Goal: Task Accomplishment & Management: Complete application form

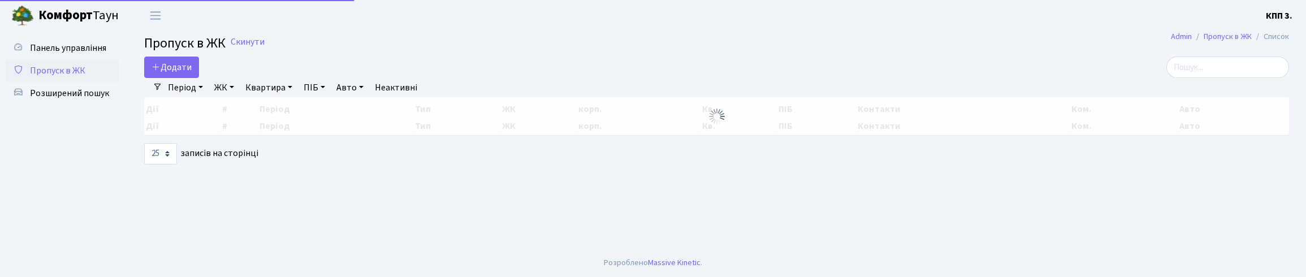
select select "25"
click at [1206, 78] on input "search" at bounding box center [1227, 67] width 123 height 21
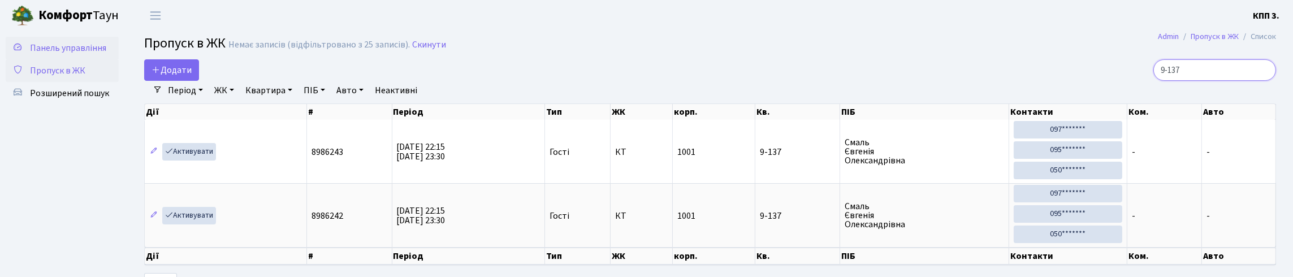
type input "9-137"
click at [99, 46] on link "Панель управління" at bounding box center [62, 48] width 113 height 23
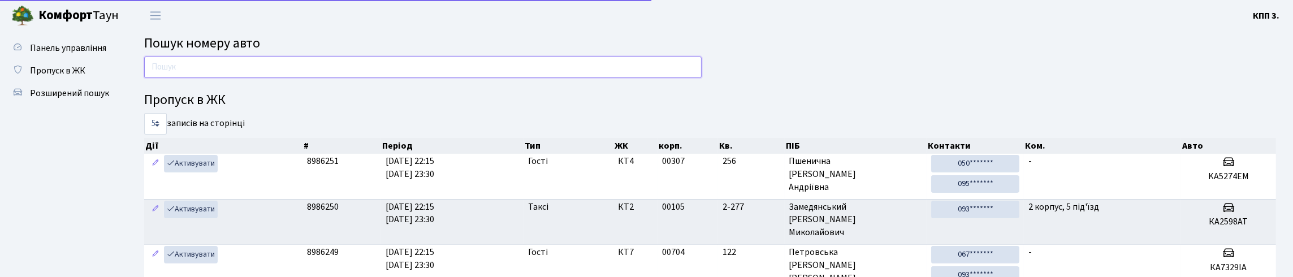
click at [155, 63] on input "text" at bounding box center [422, 67] width 557 height 21
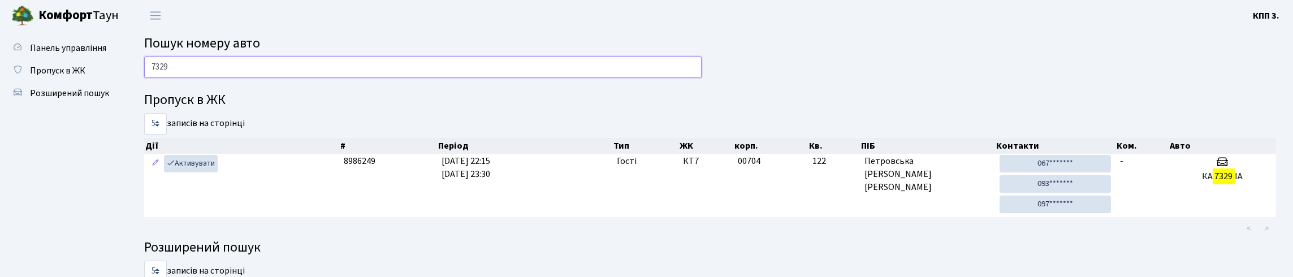
click at [209, 78] on input "7329" at bounding box center [422, 67] width 557 height 21
click at [199, 78] on input "7329" at bounding box center [422, 67] width 557 height 21
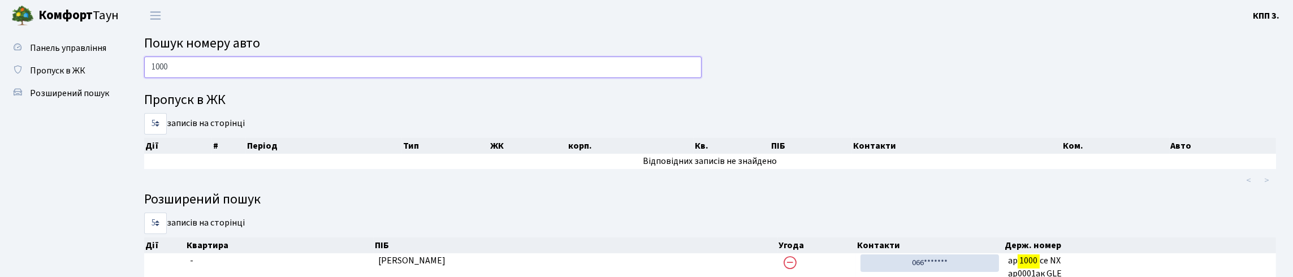
click at [229, 78] on input "1000" at bounding box center [422, 67] width 557 height 21
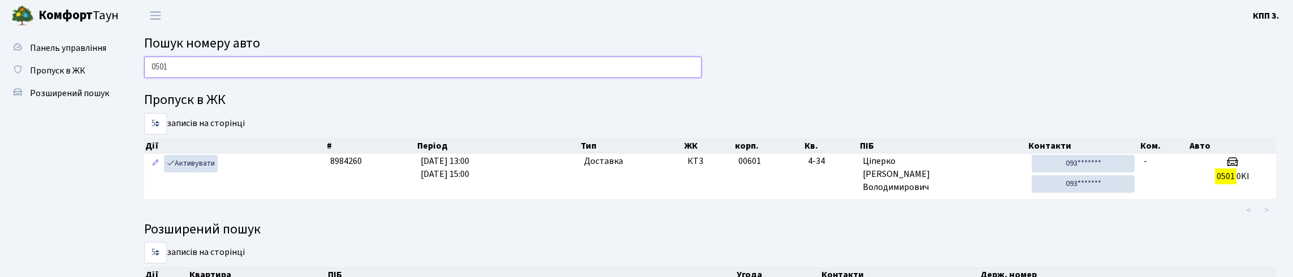
type input "0501"
click at [30, 54] on span "Панель управління" at bounding box center [68, 48] width 76 height 12
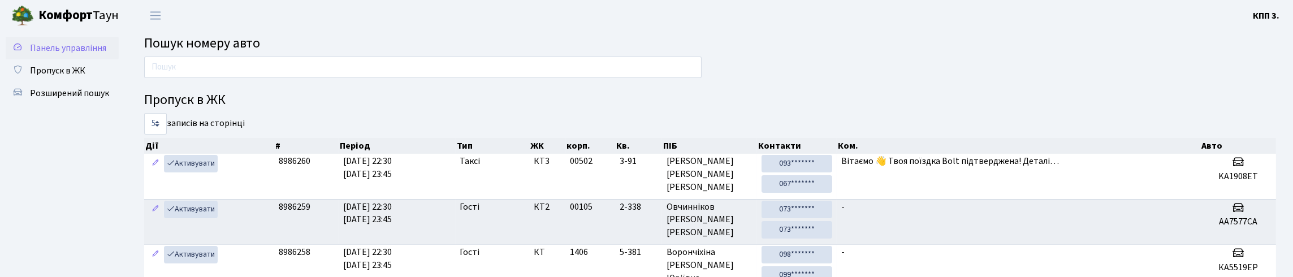
click at [33, 56] on link "Панель управління" at bounding box center [62, 48] width 113 height 23
click at [59, 54] on span "Панель управління" at bounding box center [68, 48] width 76 height 12
click at [55, 54] on span "Панель управління" at bounding box center [68, 48] width 76 height 12
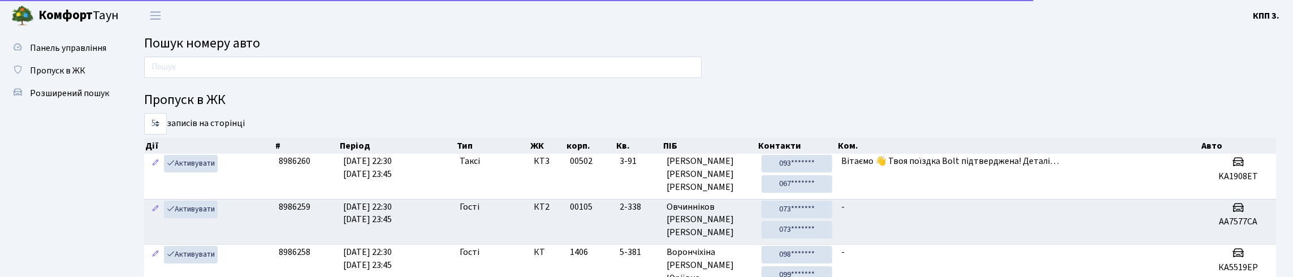
click at [55, 54] on span "Панель управління" at bounding box center [68, 48] width 76 height 12
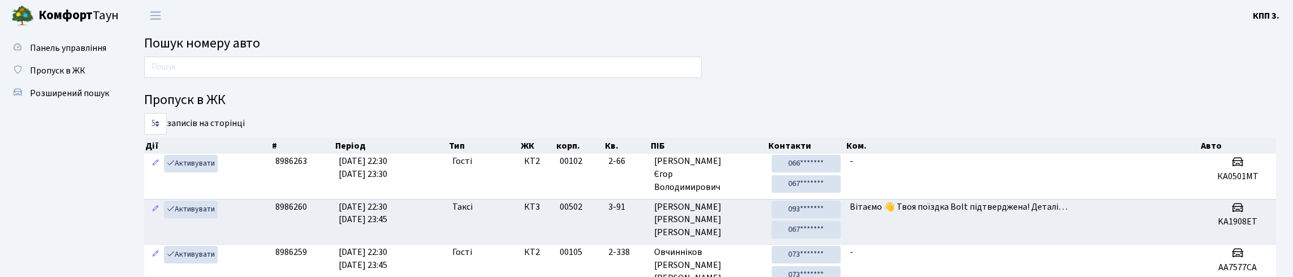
click at [55, 54] on span "Панель управління" at bounding box center [68, 48] width 76 height 12
click at [174, 77] on input "text" at bounding box center [422, 67] width 557 height 21
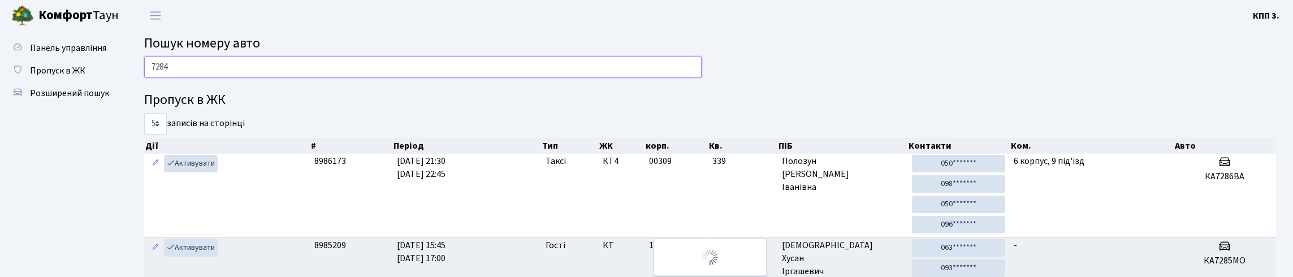
type input "7284"
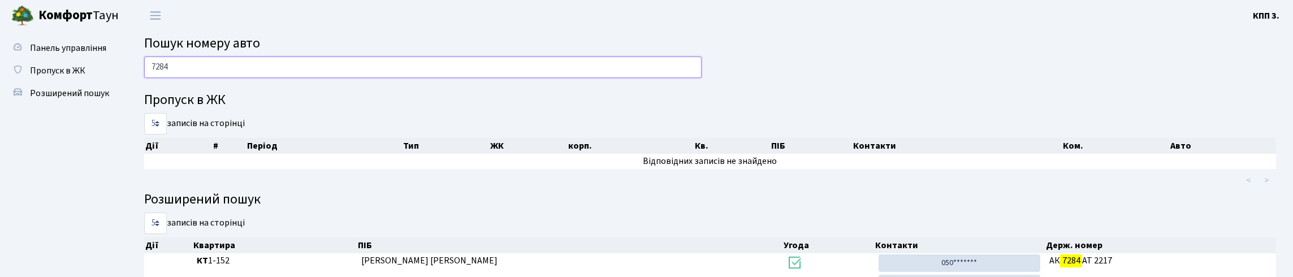
click at [208, 67] on input "7284" at bounding box center [422, 67] width 557 height 21
click at [85, 77] on span "Пропуск в ЖК" at bounding box center [57, 70] width 55 height 12
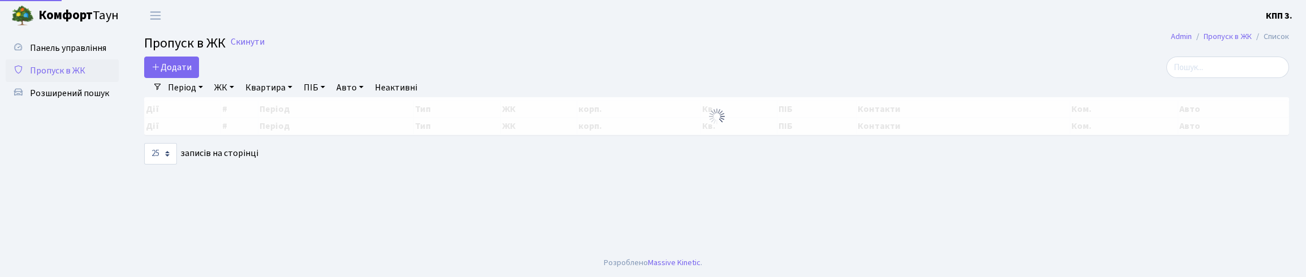
select select "25"
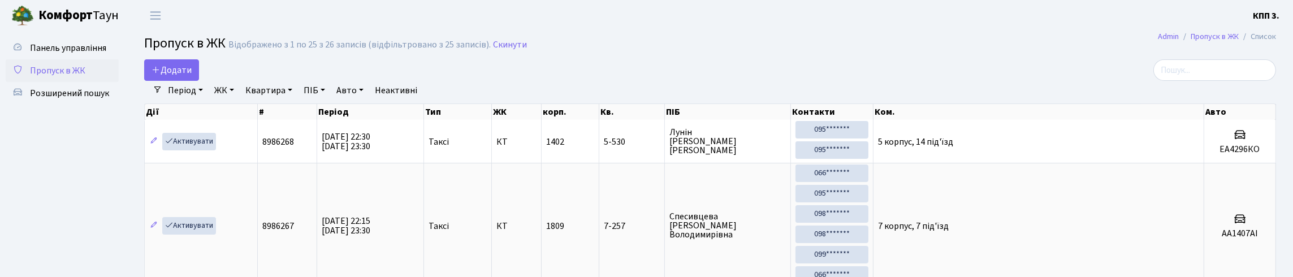
click at [1178, 78] on input "search" at bounding box center [1214, 69] width 123 height 21
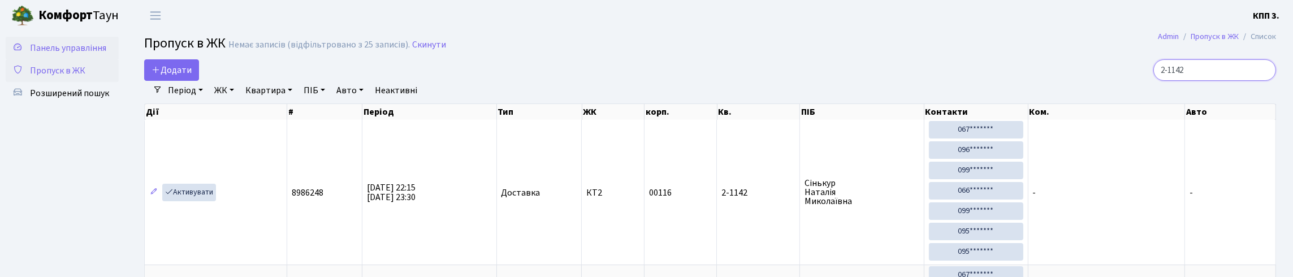
type input "2-1142"
click at [73, 57] on link "Панель управління" at bounding box center [62, 48] width 113 height 23
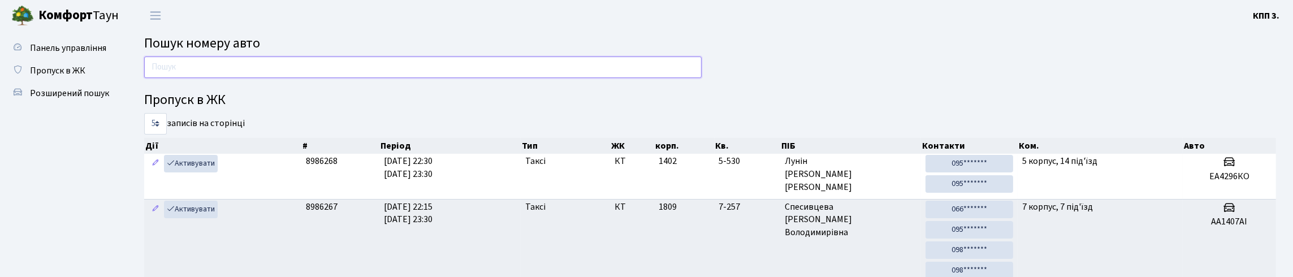
drag, startPoint x: 170, startPoint y: 80, endPoint x: 165, endPoint y: 75, distance: 7.2
click at [170, 78] on input "text" at bounding box center [422, 67] width 557 height 21
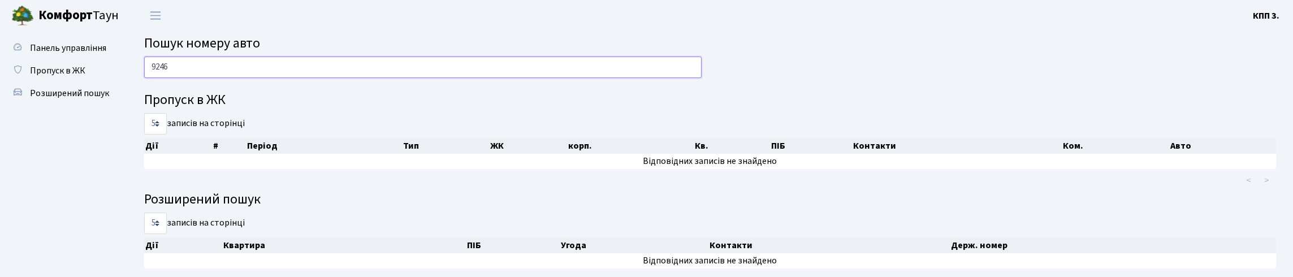
type input "9246"
click at [33, 54] on span "Панель управління" at bounding box center [68, 48] width 76 height 12
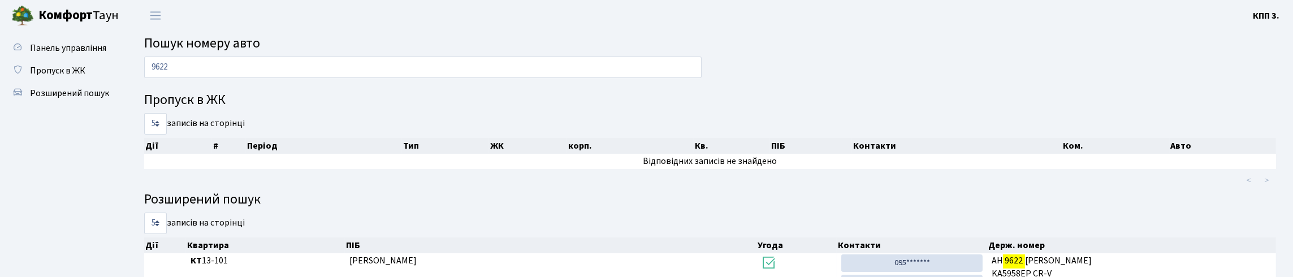
click at [79, 59] on link "Панель управління" at bounding box center [62, 48] width 113 height 23
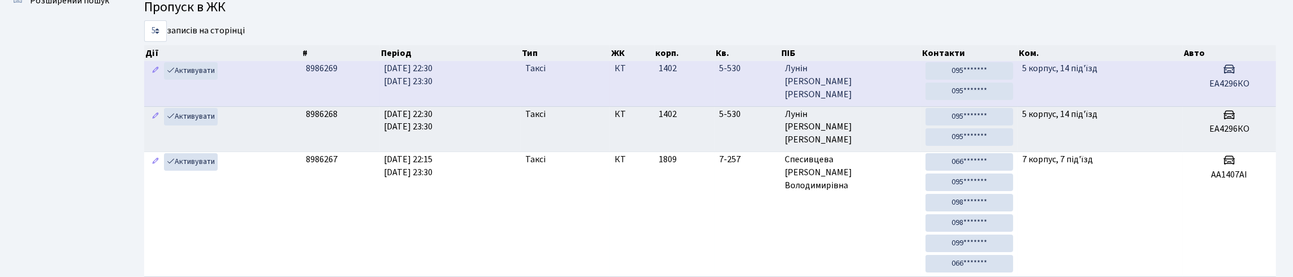
scroll to position [113, 0]
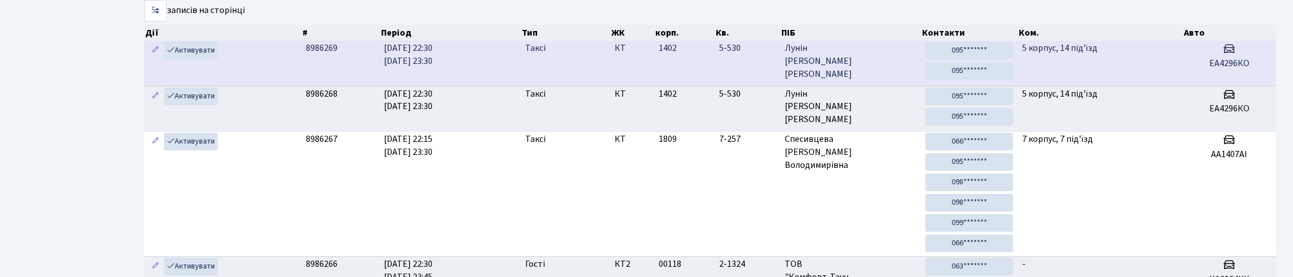
click at [684, 84] on td "1402" at bounding box center [684, 63] width 60 height 45
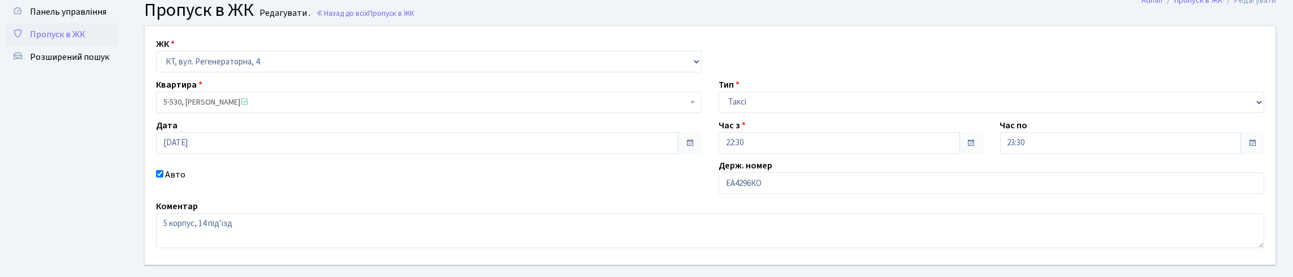
scroll to position [56, 0]
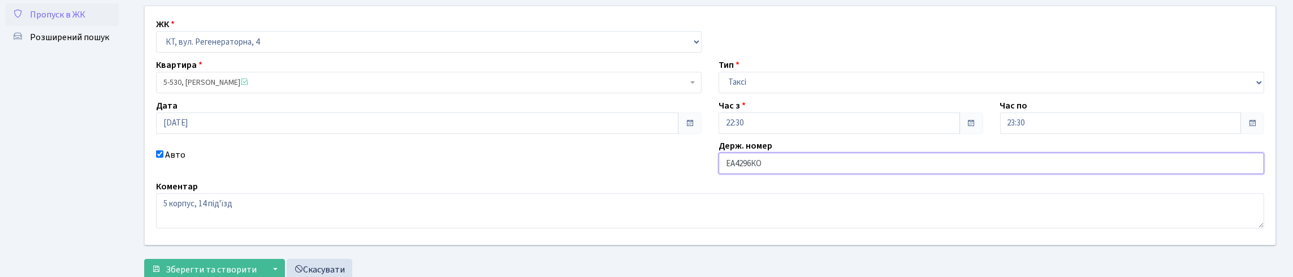
drag, startPoint x: 747, startPoint y: 209, endPoint x: 762, endPoint y: 212, distance: 15.5
click at [755, 174] on input "ЕА4296КО" at bounding box center [990, 163] width 545 height 21
click at [748, 174] on input "ЕА4296КО" at bounding box center [990, 163] width 545 height 21
click at [745, 174] on input "ЕА4296КО" at bounding box center [990, 163] width 545 height 21
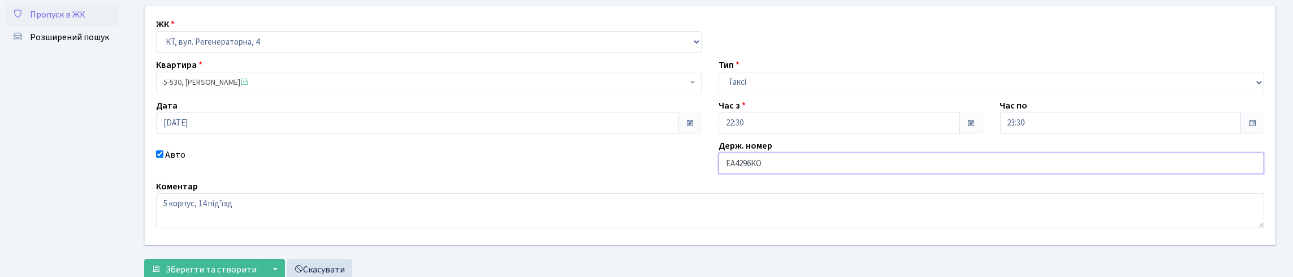
click at [748, 174] on input "ЕА4296КО" at bounding box center [990, 163] width 545 height 21
drag, startPoint x: 740, startPoint y: 219, endPoint x: 758, endPoint y: 223, distance: 18.5
click at [758, 223] on div "ЖК - КТ, вул. Регенераторна, 4 КТ2, просп. Соборності, 17 КТ3, вул. Березнева, …" at bounding box center [709, 125] width 1147 height 239
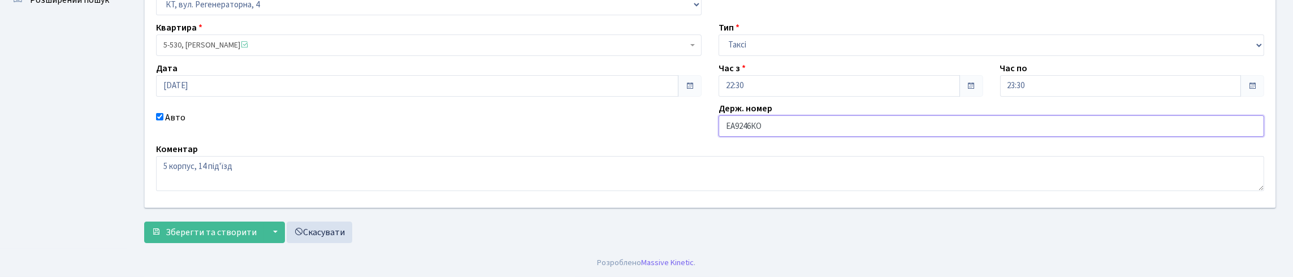
scroll to position [170, 0]
type input "ЕА9246КО"
click at [215, 222] on button "Зберегти та створити" at bounding box center [204, 232] width 120 height 21
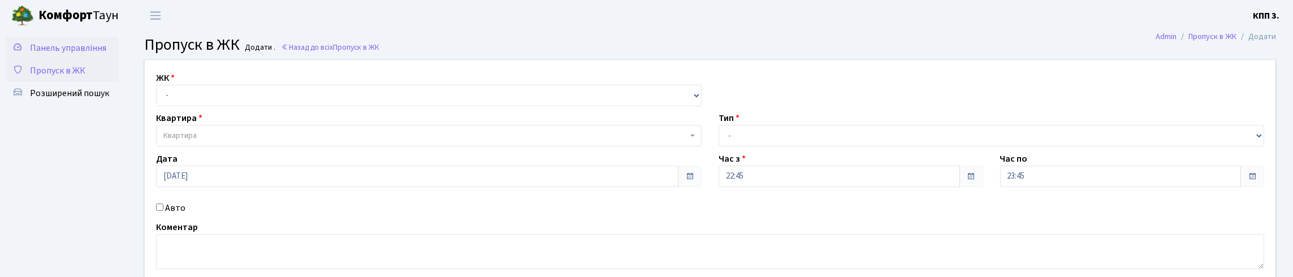
click at [57, 50] on span "Панель управління" at bounding box center [68, 48] width 76 height 12
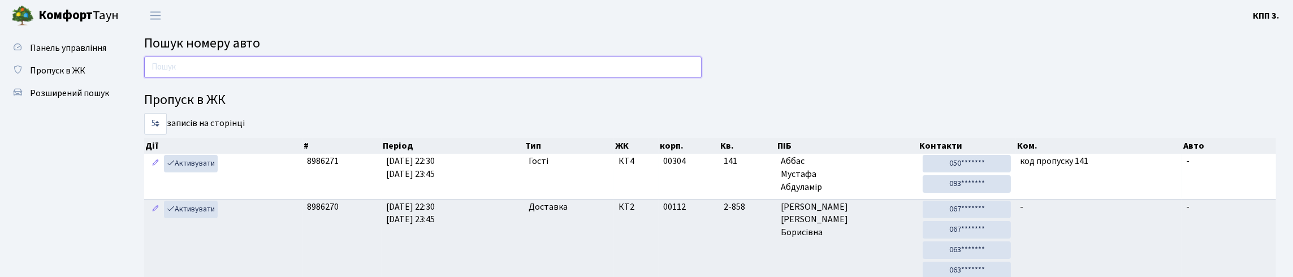
click at [417, 78] on input "text" at bounding box center [422, 67] width 557 height 21
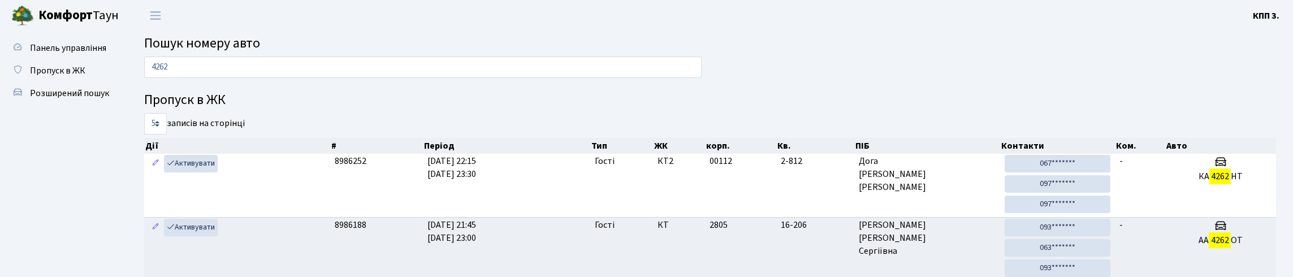
drag, startPoint x: 254, startPoint y: 97, endPoint x: 239, endPoint y: 97, distance: 14.7
click at [218, 78] on input "4262" at bounding box center [422, 67] width 557 height 21
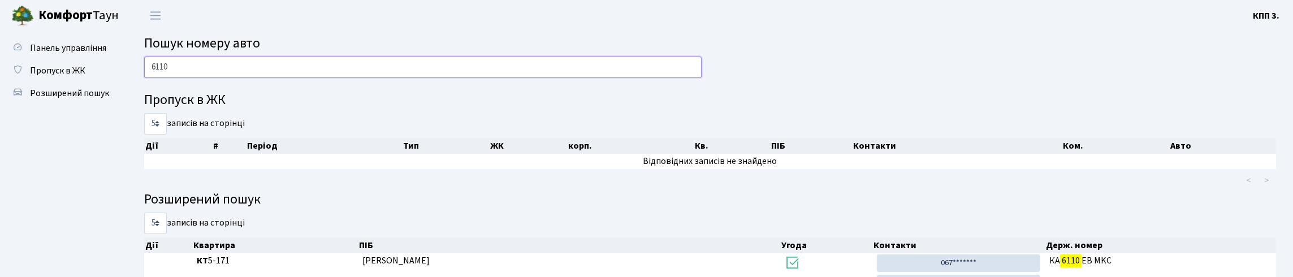
type input "6110"
click at [49, 77] on span "Пропуск в ЖК" at bounding box center [57, 70] width 55 height 12
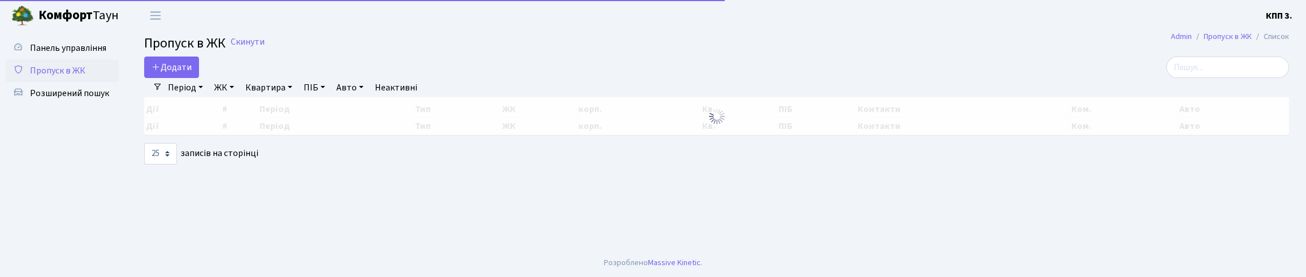
select select "25"
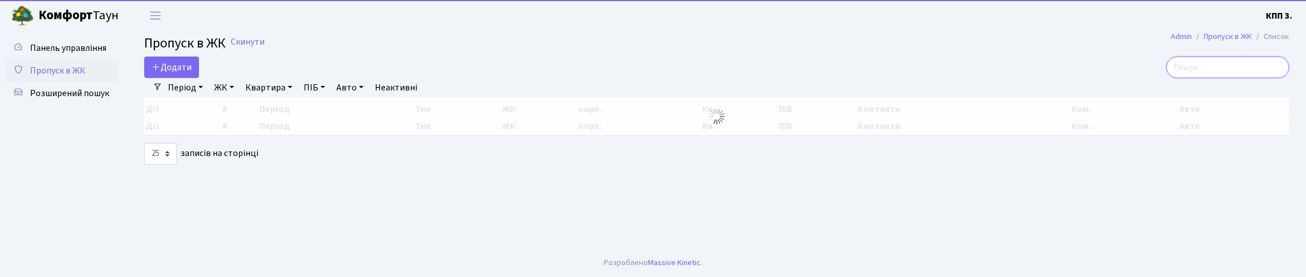
click at [1173, 78] on input "search" at bounding box center [1227, 67] width 123 height 21
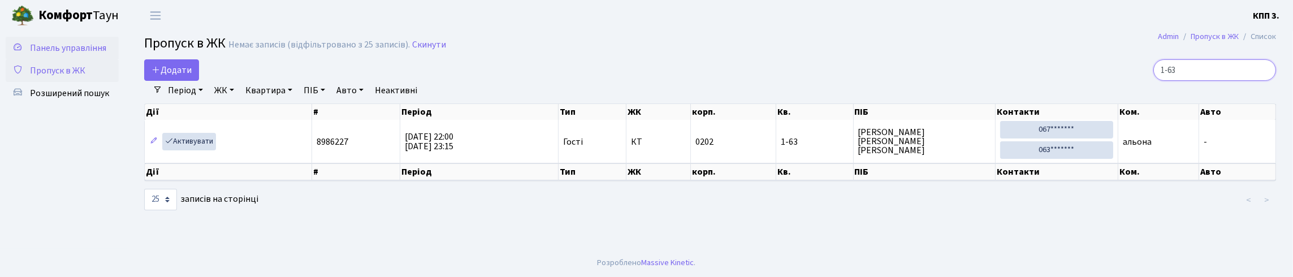
type input "1-63"
click at [53, 54] on span "Панель управління" at bounding box center [68, 48] width 76 height 12
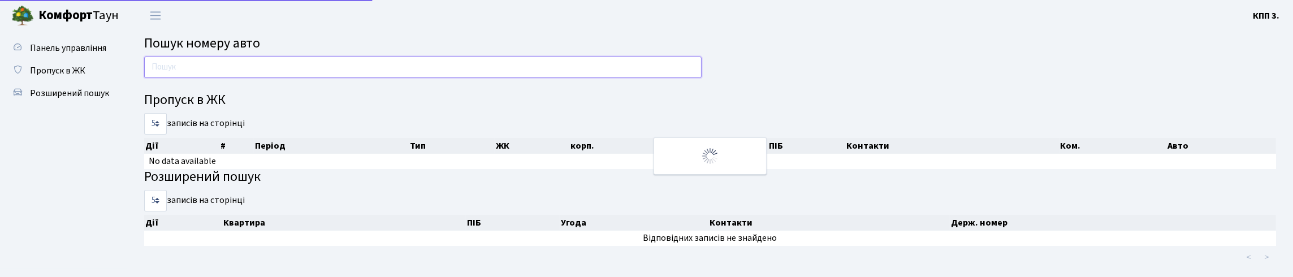
click at [197, 78] on input "text" at bounding box center [422, 67] width 557 height 21
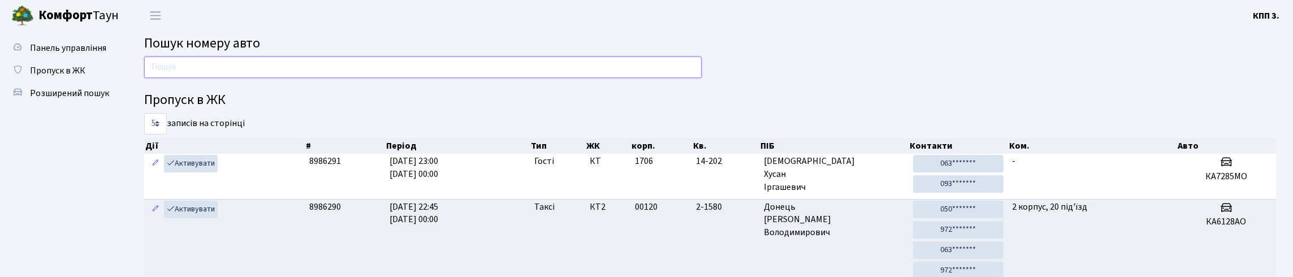
type input "9"
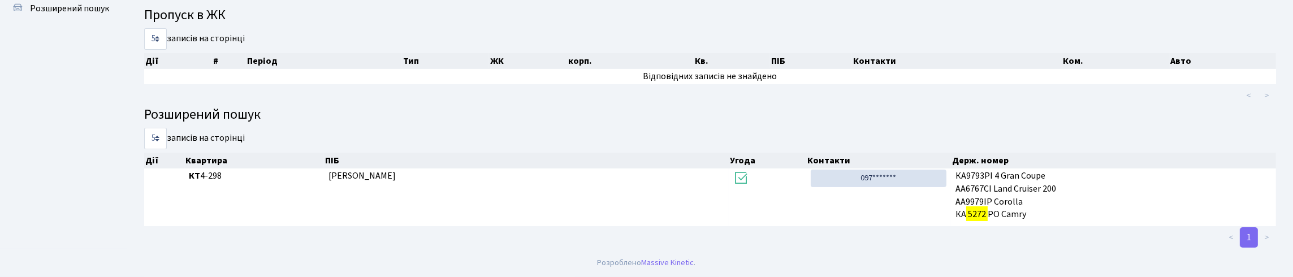
scroll to position [42, 0]
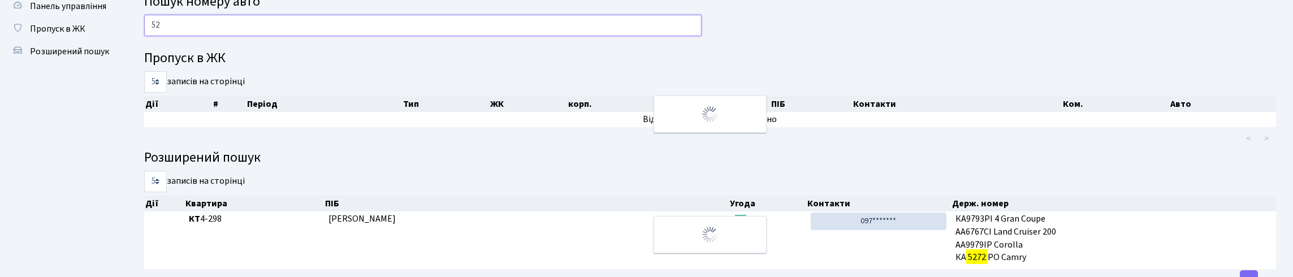
type input "5"
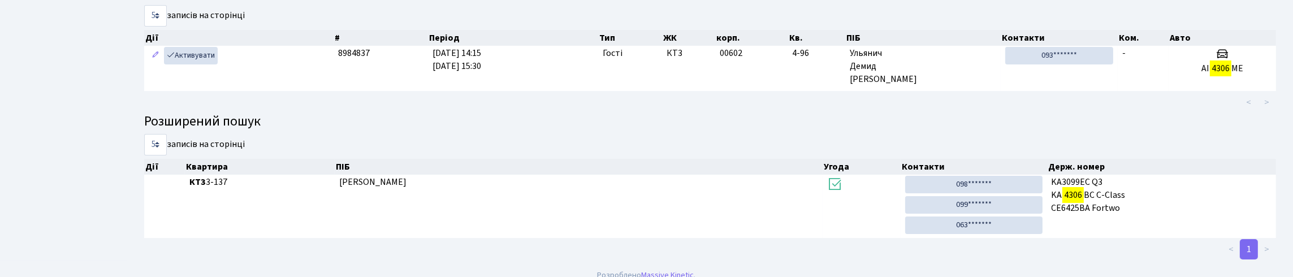
scroll to position [0, 0]
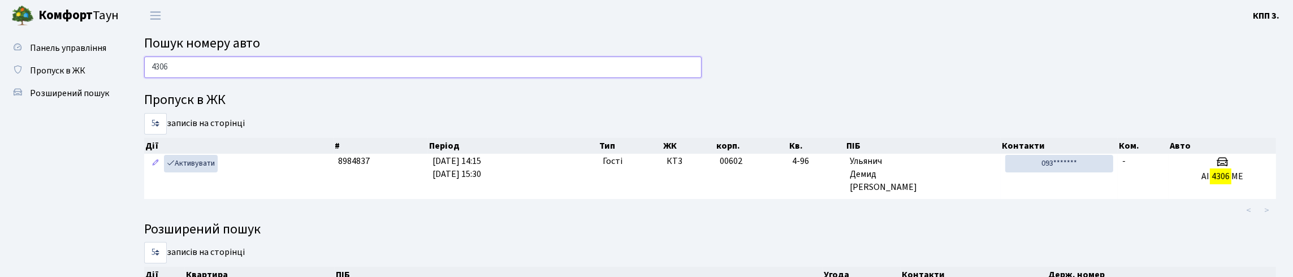
type input "4306"
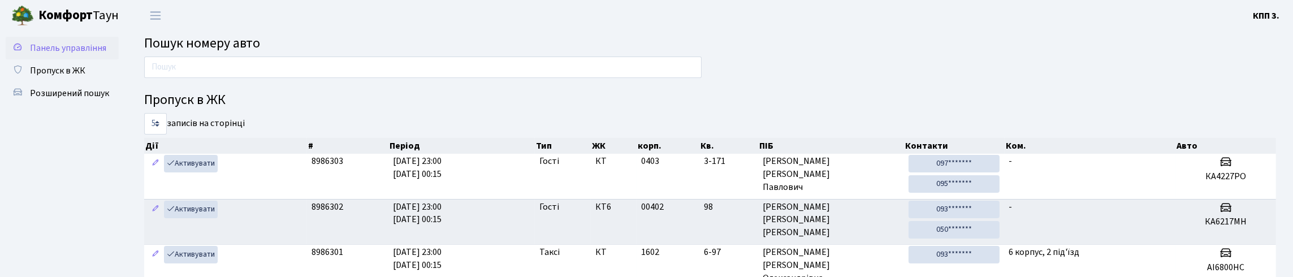
click at [46, 54] on span "Панель управління" at bounding box center [68, 48] width 76 height 12
click at [58, 53] on span "Панель управління" at bounding box center [68, 48] width 76 height 12
click at [60, 53] on span "Панель управління" at bounding box center [68, 48] width 76 height 12
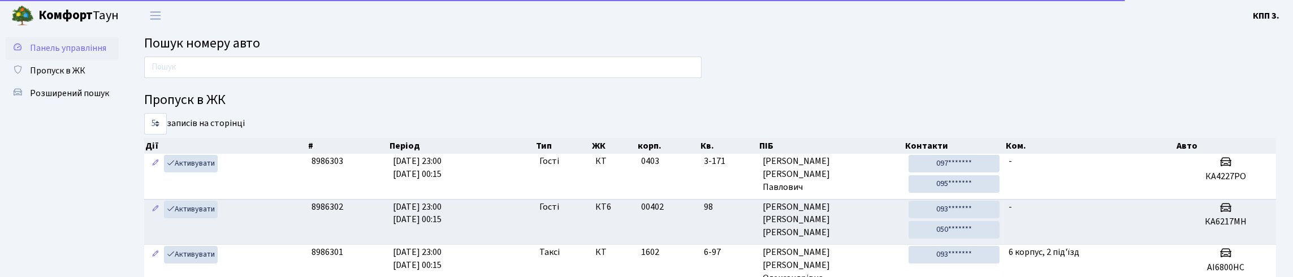
click at [57, 54] on span "Панель управління" at bounding box center [68, 48] width 76 height 12
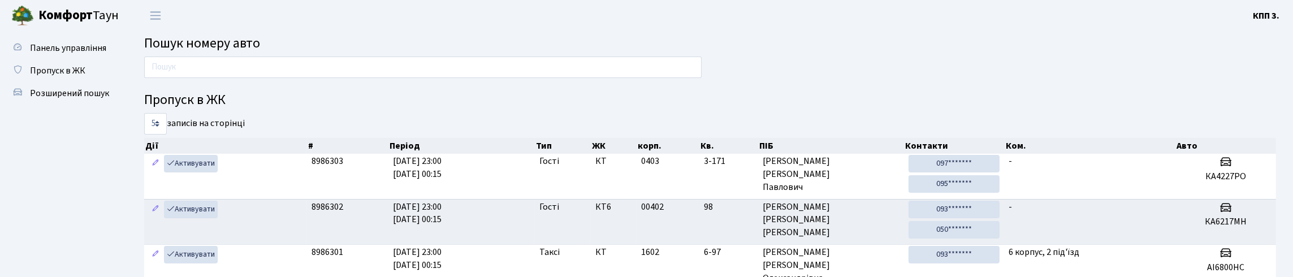
click at [60, 54] on span "Панель управління" at bounding box center [68, 48] width 76 height 12
click at [46, 54] on span "Панель управління" at bounding box center [68, 48] width 76 height 12
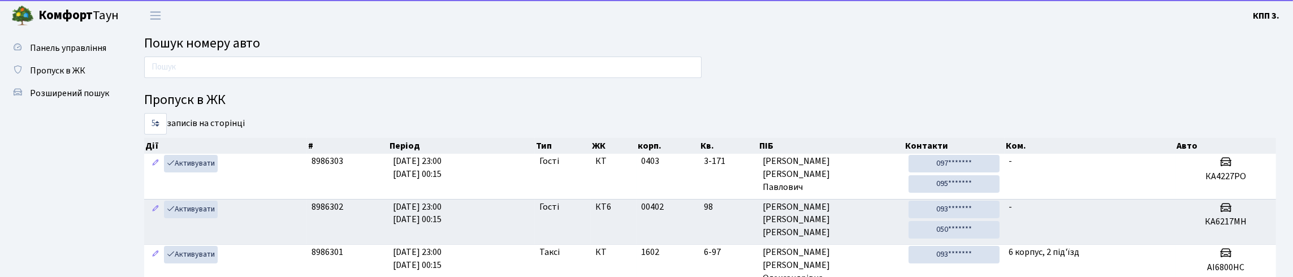
click at [46, 54] on span "Панель управління" at bounding box center [68, 48] width 76 height 12
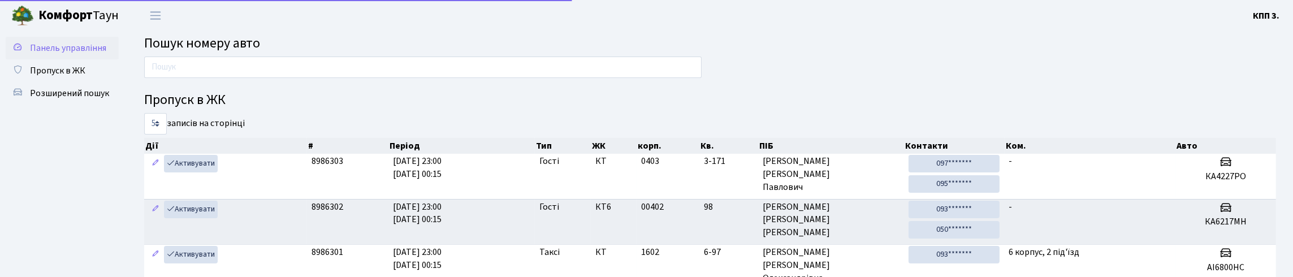
click at [66, 54] on span "Панель управління" at bounding box center [68, 48] width 76 height 12
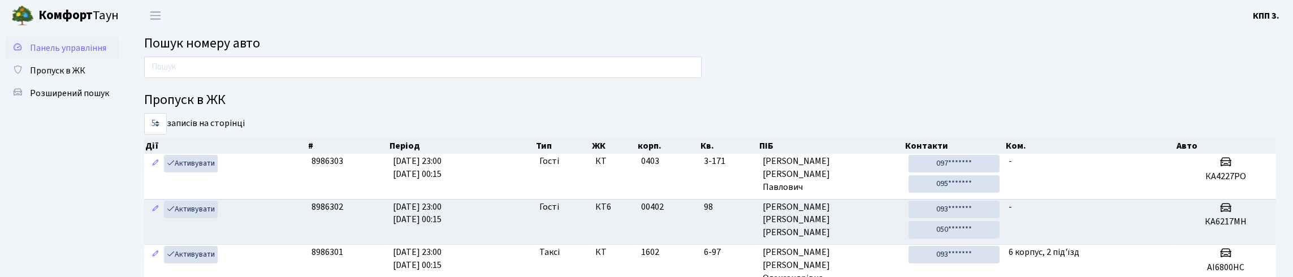
click at [62, 54] on span "Панель управління" at bounding box center [68, 48] width 76 height 12
drag, startPoint x: 0, startPoint y: 0, endPoint x: 60, endPoint y: 63, distance: 87.5
click at [60, 54] on span "Панель управління" at bounding box center [68, 48] width 76 height 12
drag, startPoint x: 0, startPoint y: 0, endPoint x: 59, endPoint y: 64, distance: 87.6
click at [59, 54] on span "Панель управління" at bounding box center [68, 48] width 76 height 12
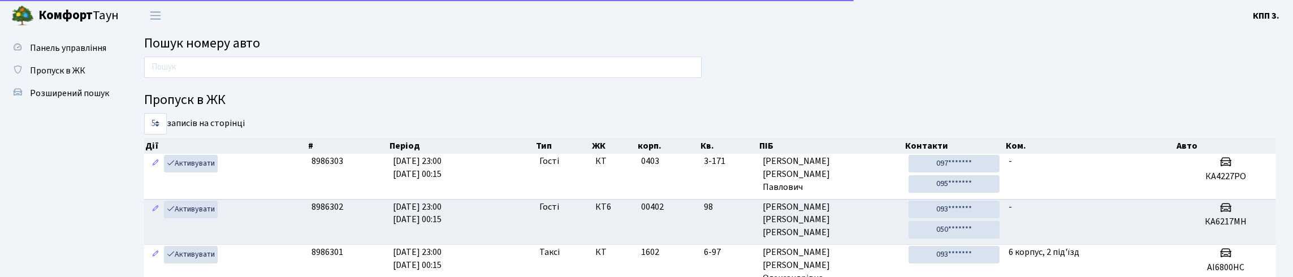
click at [58, 54] on span "Панель управління" at bounding box center [68, 48] width 76 height 12
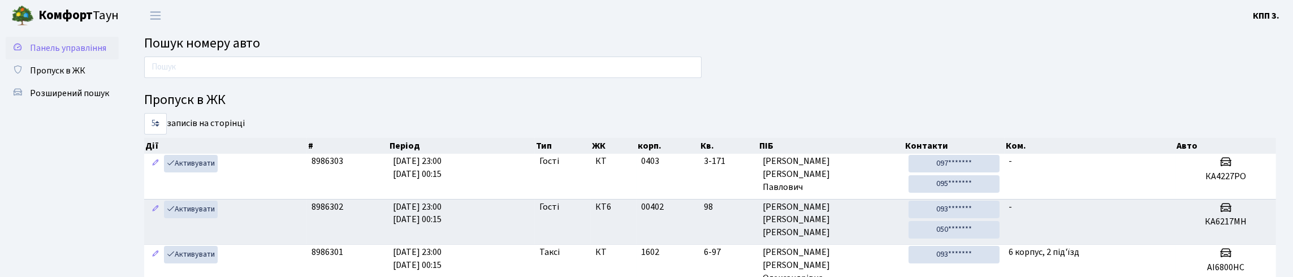
click at [52, 54] on span "Панель управління" at bounding box center [68, 48] width 76 height 12
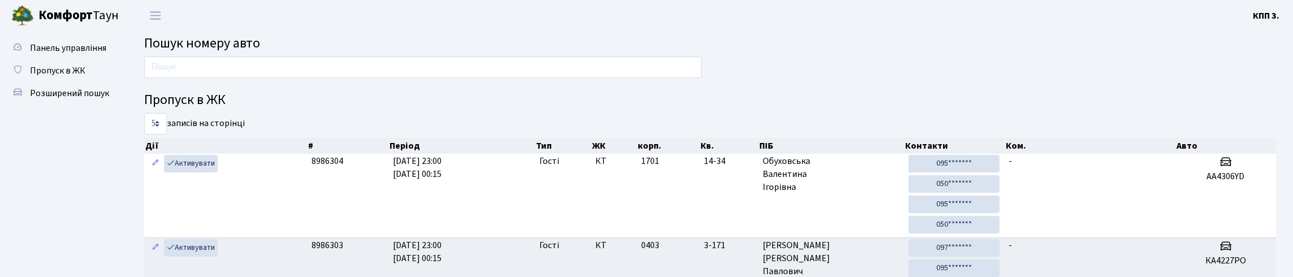
click at [52, 54] on span "Панель управління" at bounding box center [68, 48] width 76 height 12
click at [245, 78] on input "text" at bounding box center [422, 67] width 557 height 21
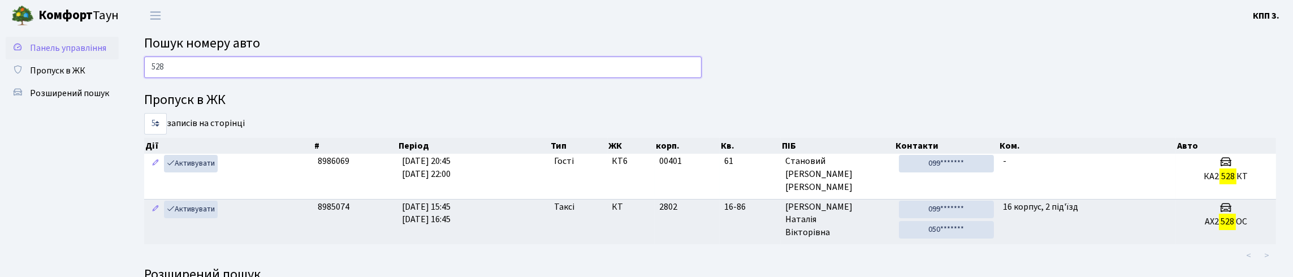
type input "528"
click at [48, 54] on span "Панель управління" at bounding box center [68, 48] width 76 height 12
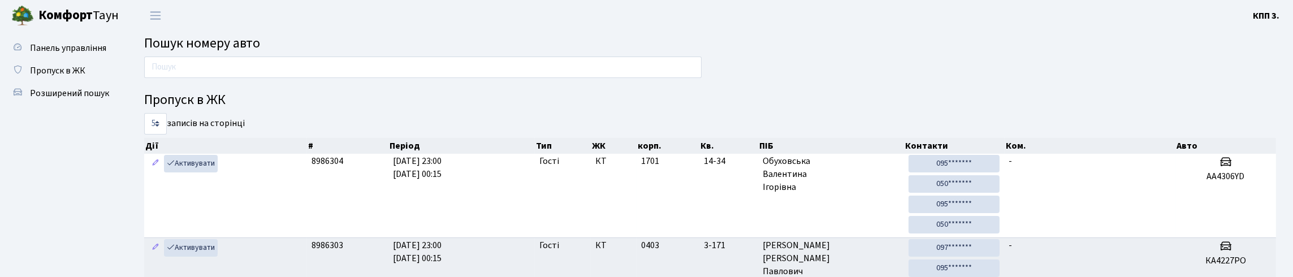
click at [216, 66] on input "text" at bounding box center [422, 67] width 557 height 21
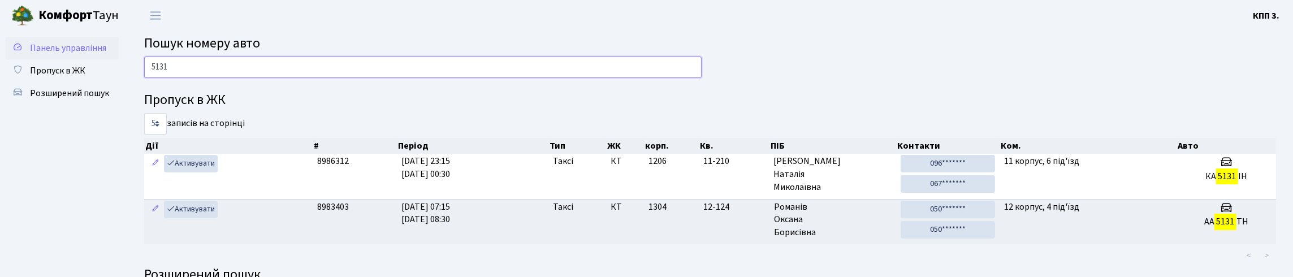
type input "5131"
click at [75, 77] on span "Пропуск в ЖК" at bounding box center [57, 70] width 55 height 12
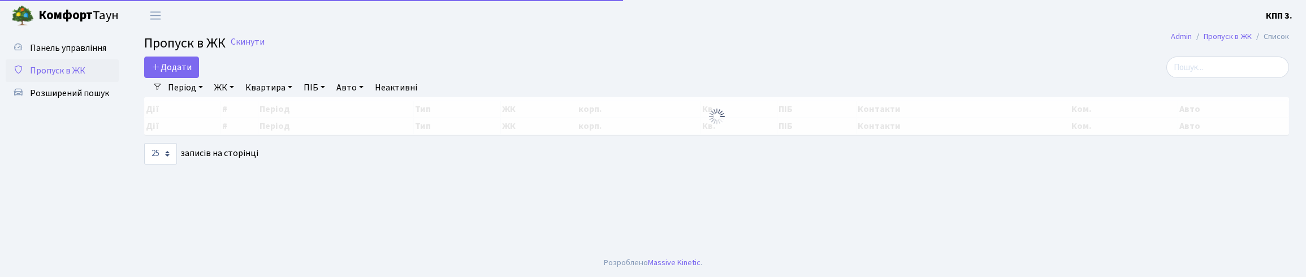
select select "25"
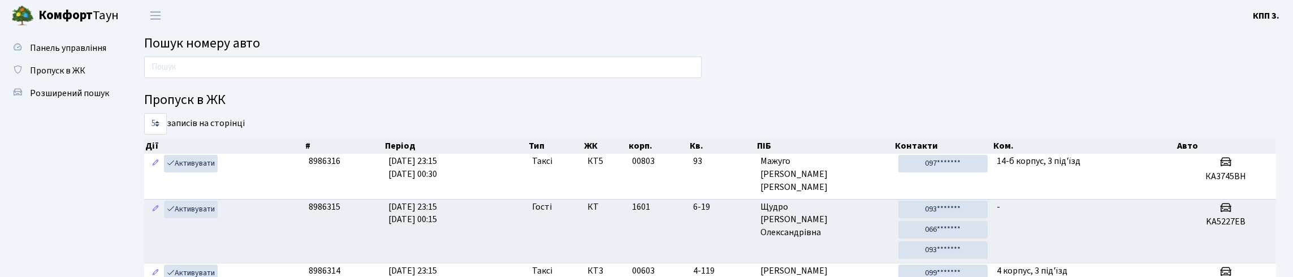
click at [216, 53] on span "Пошук номеру авто" at bounding box center [202, 43] width 116 height 20
